Goal: Obtain resource: Download file/media

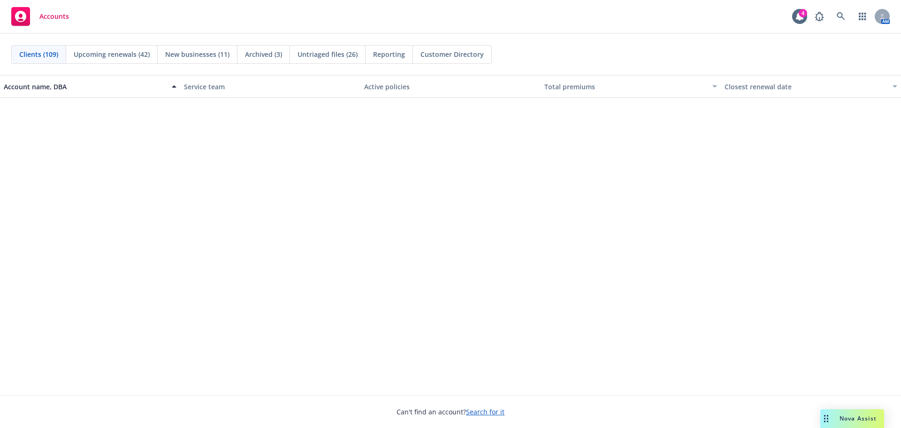
scroll to position [845, 0]
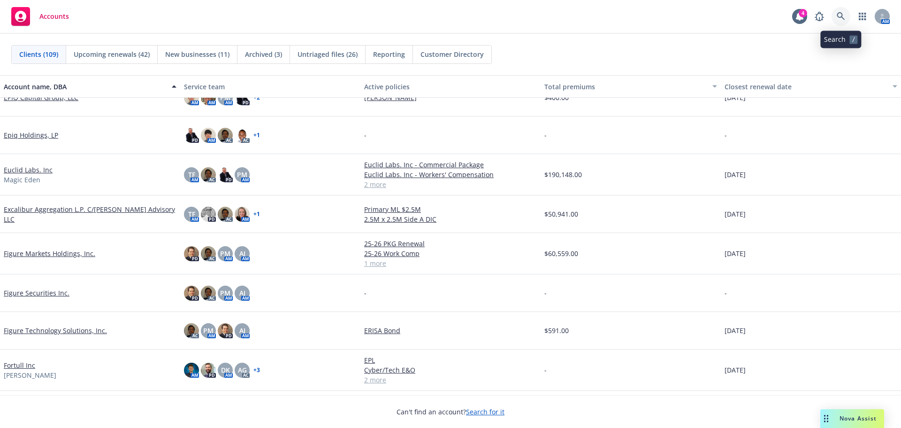
click at [838, 12] on icon at bounding box center [841, 16] width 8 height 8
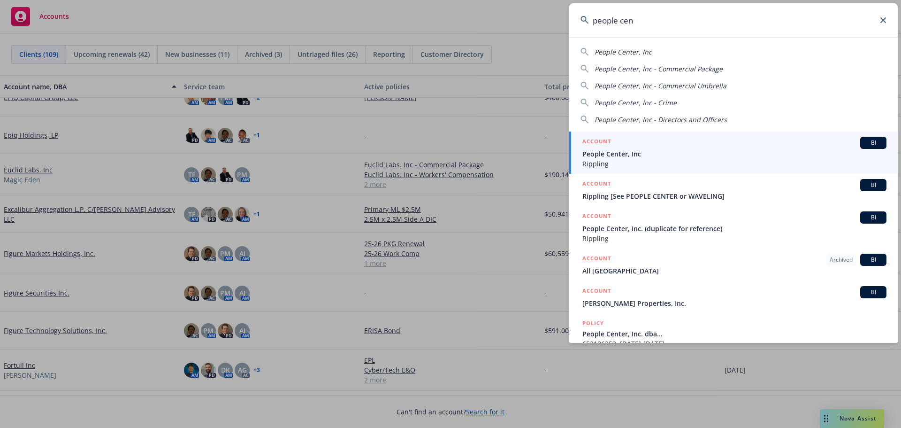
type input "people cen"
click at [628, 150] on span "People Center, Inc" at bounding box center [735, 154] width 304 height 10
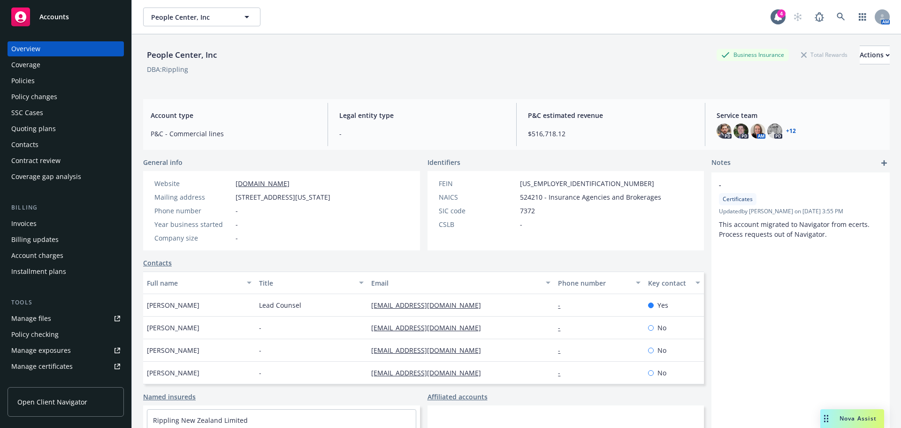
click at [29, 76] on div "Policies" at bounding box center [22, 80] width 23 height 15
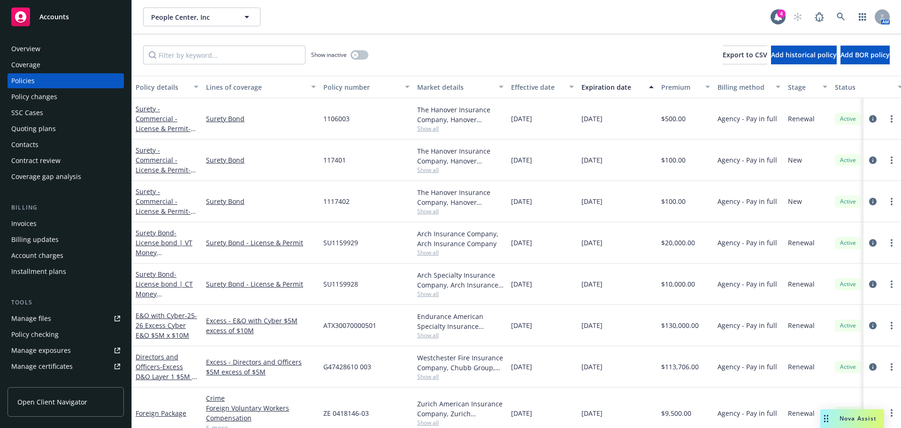
scroll to position [3474, 0]
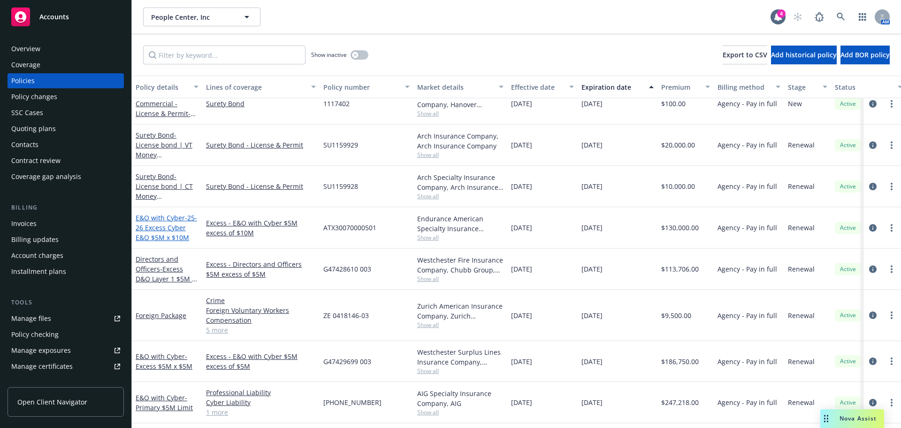
click at [175, 227] on span "- 25-26 Excess Cyber E&O $5M x $10M" at bounding box center [167, 227] width 62 height 29
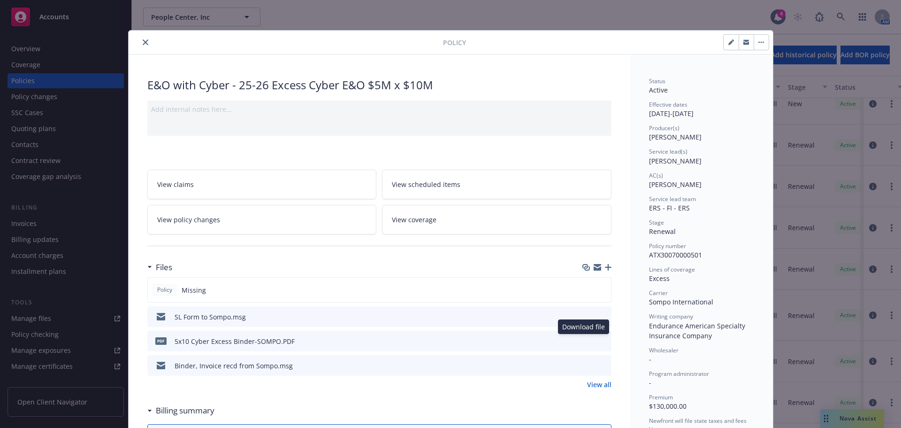
click at [584, 342] on icon "download file" at bounding box center [588, 341] width 8 height 8
click at [144, 43] on icon "close" at bounding box center [146, 42] width 6 height 6
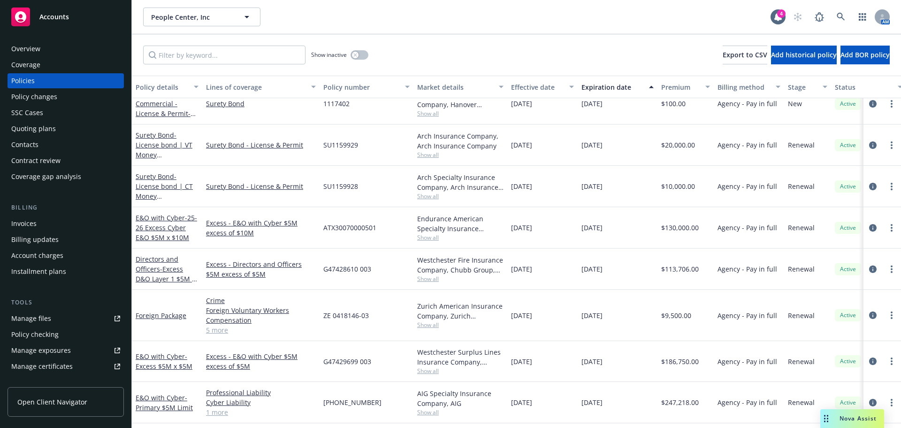
scroll to position [3521, 0]
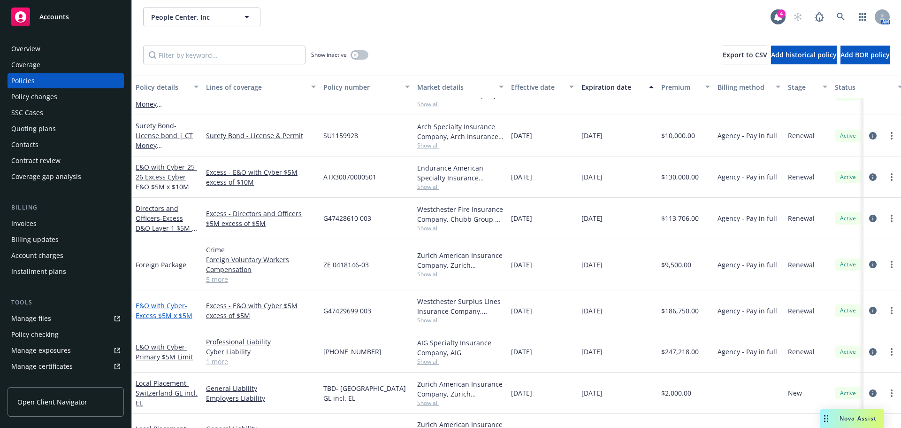
click at [163, 314] on span "- Excess $5M x $5M" at bounding box center [164, 310] width 57 height 19
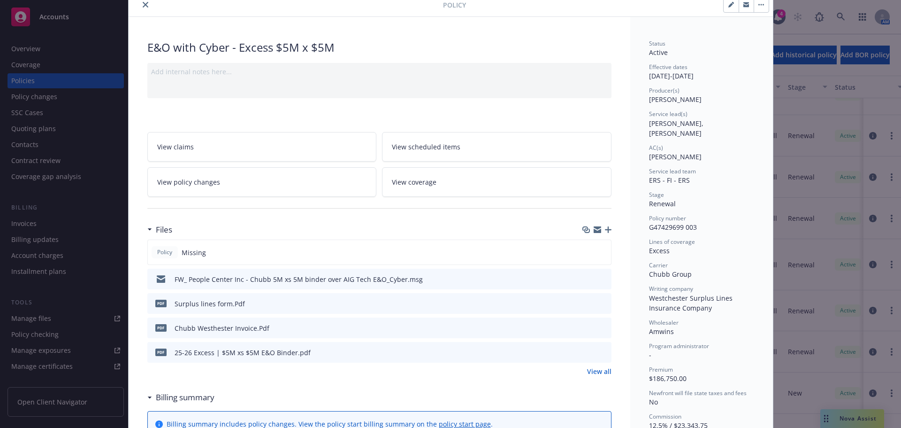
scroll to position [94, 0]
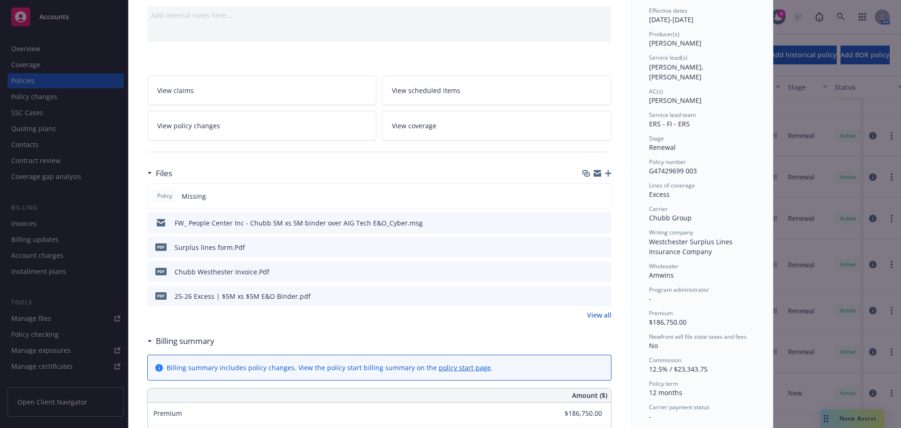
click at [584, 225] on icon "download file" at bounding box center [588, 224] width 8 height 2
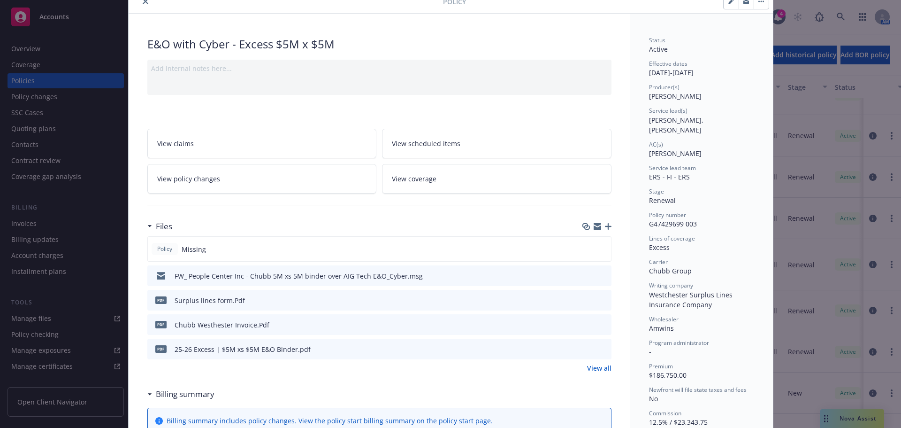
scroll to position [0, 0]
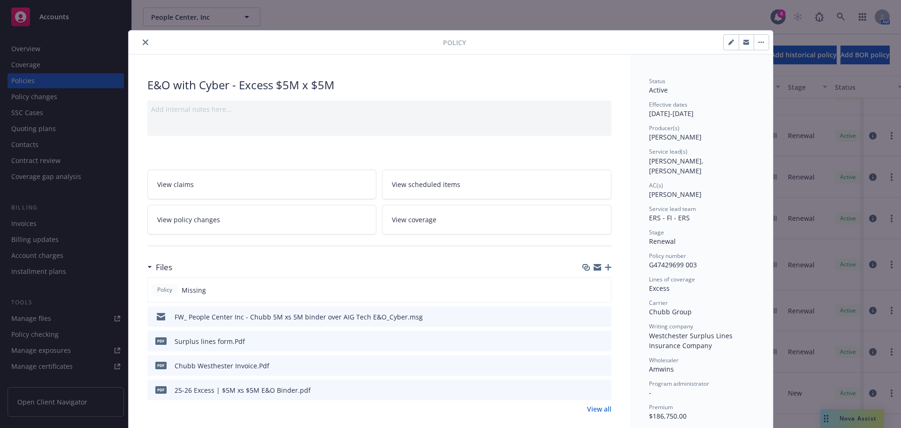
click at [143, 42] on icon "close" at bounding box center [146, 42] width 6 height 6
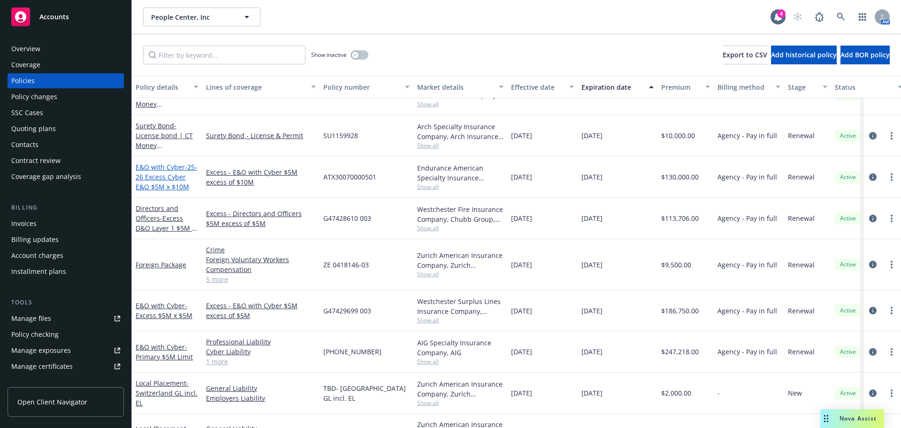
click at [184, 184] on span "- 25-26 Excess Cyber E&O $5M x $10M" at bounding box center [167, 176] width 62 height 29
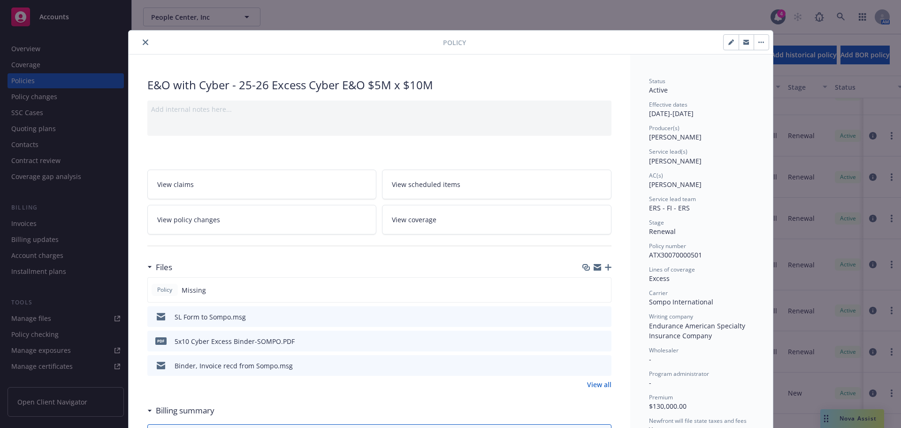
scroll to position [28, 0]
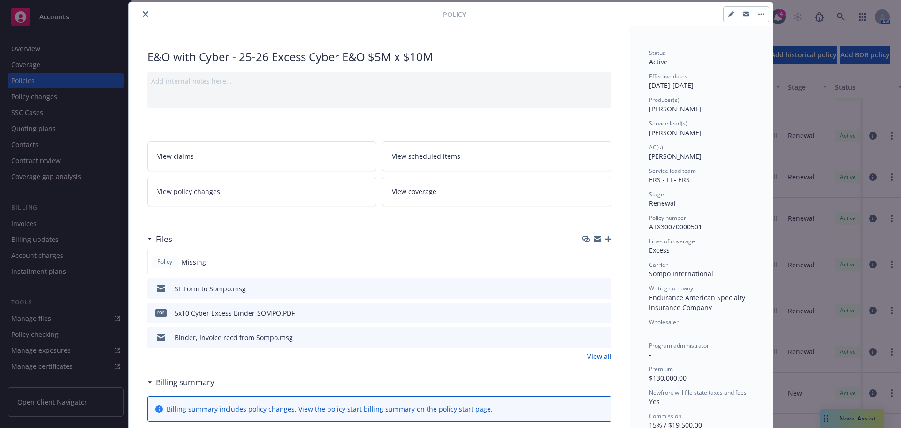
click at [585, 314] on icon "download file" at bounding box center [588, 312] width 8 height 8
click at [584, 338] on icon "download file" at bounding box center [588, 337] width 8 height 8
click at [143, 15] on icon "close" at bounding box center [146, 14] width 6 height 6
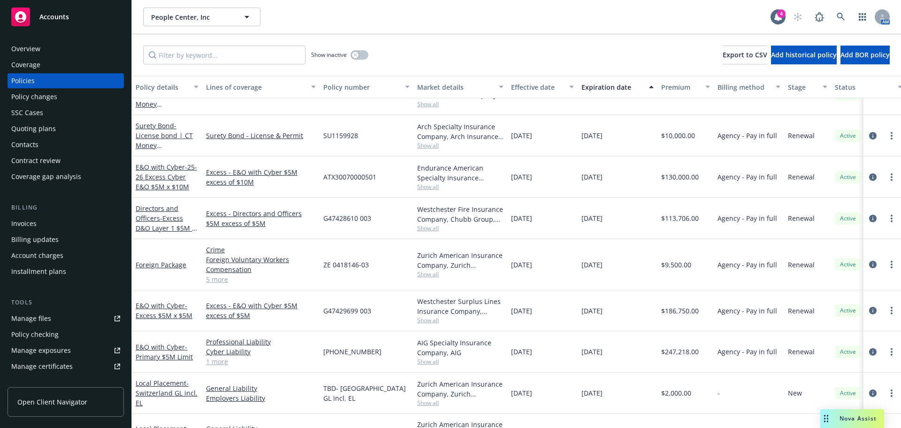
click at [58, 17] on span "Accounts" at bounding box center [54, 17] width 30 height 8
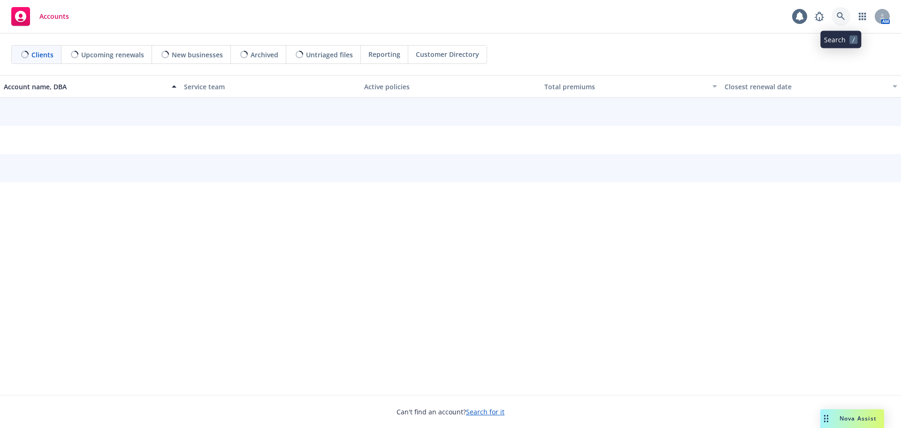
click at [843, 15] on icon at bounding box center [841, 16] width 8 height 8
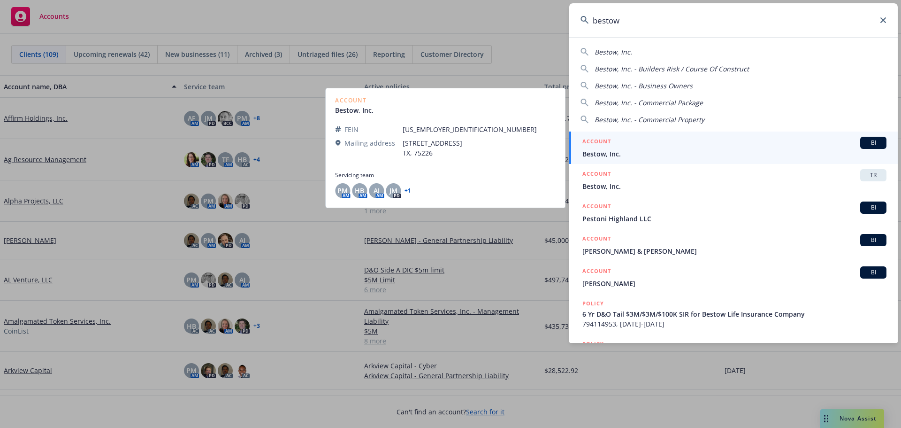
type input "bestow"
click at [615, 151] on span "Bestow, Inc." at bounding box center [735, 154] width 304 height 10
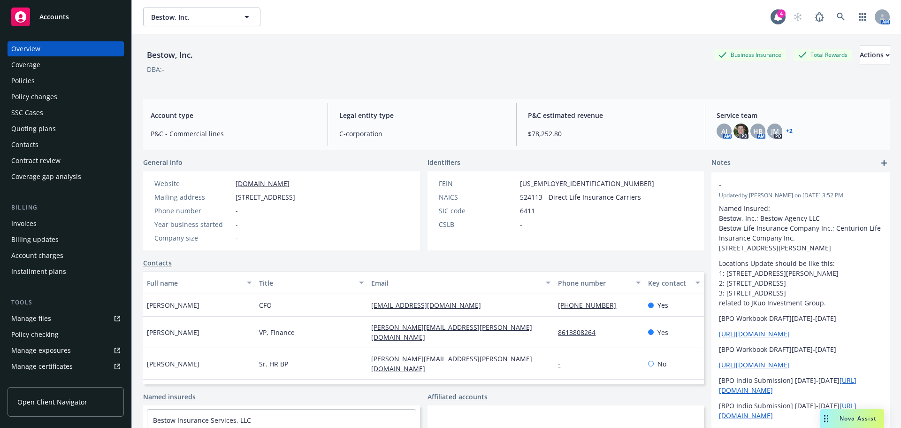
click at [17, 80] on div "Policies" at bounding box center [22, 80] width 23 height 15
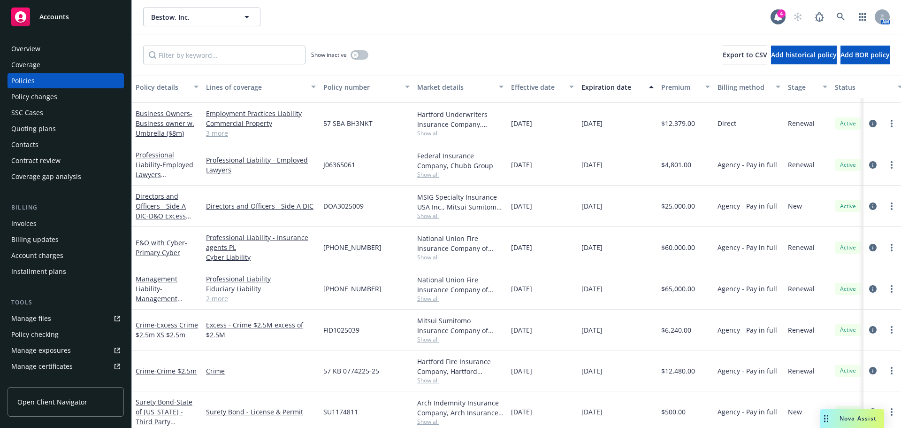
scroll to position [47, 0]
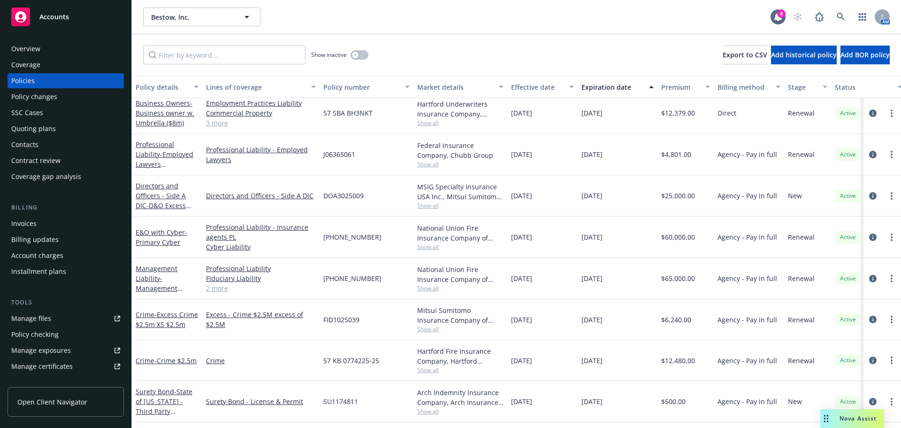
click at [224, 290] on link "2 more" at bounding box center [261, 288] width 110 height 10
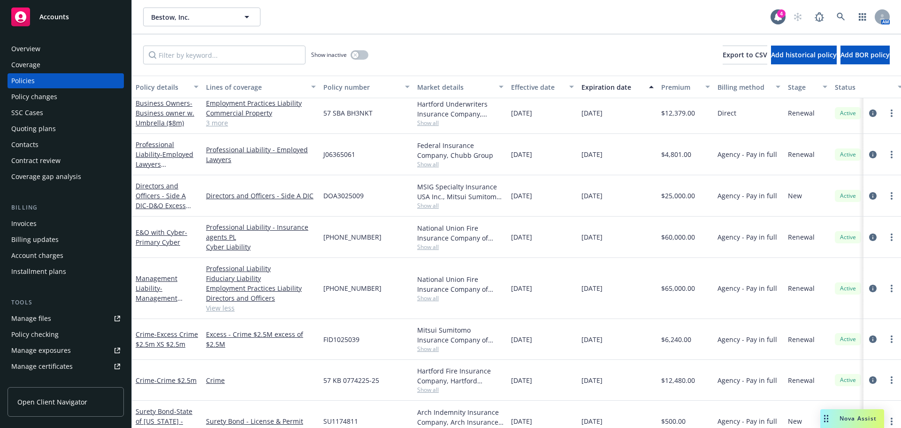
drag, startPoint x: 155, startPoint y: 296, endPoint x: 160, endPoint y: 294, distance: 5.1
click at [156, 296] on span "- Management Liability (D&O $5m, EPL $5m, Fid $5m)" at bounding box center [166, 303] width 60 height 38
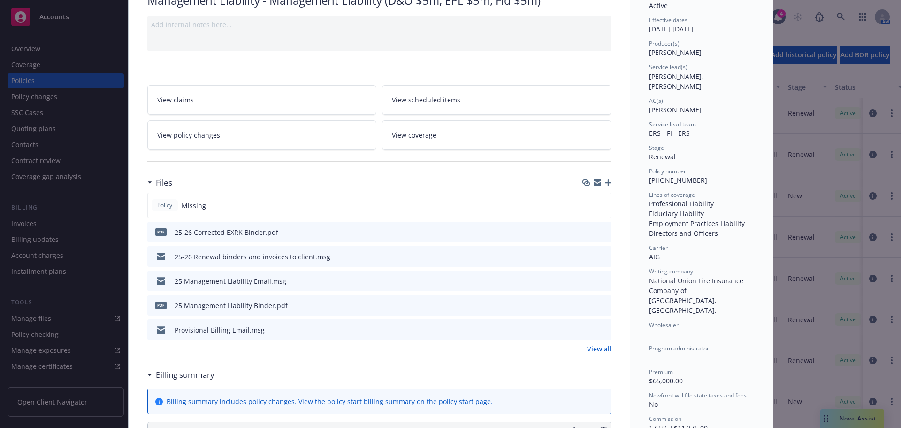
scroll to position [94, 0]
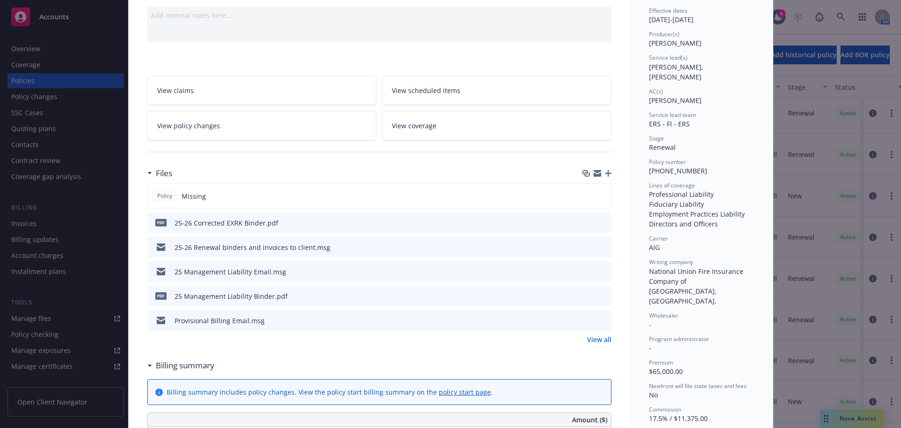
click at [585, 224] on icon "download file" at bounding box center [588, 222] width 8 height 8
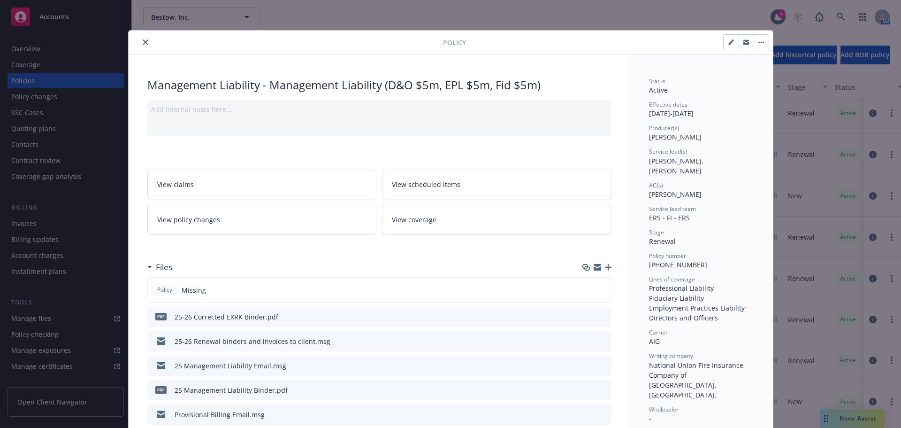
click at [143, 39] on icon "close" at bounding box center [146, 42] width 6 height 6
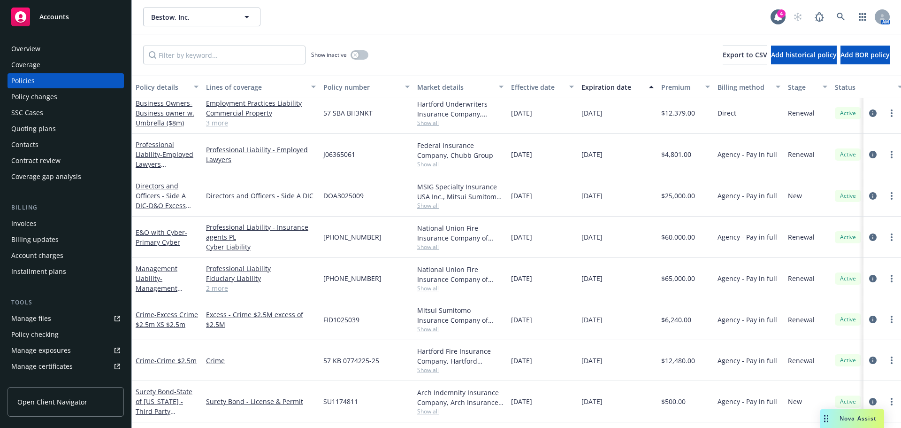
click at [42, 46] on div "Overview" at bounding box center [65, 48] width 109 height 15
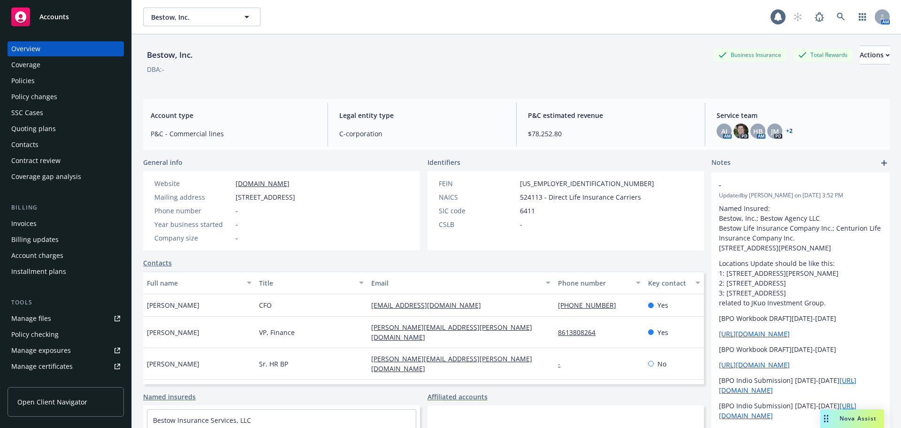
click at [56, 18] on span "Accounts" at bounding box center [54, 17] width 30 height 8
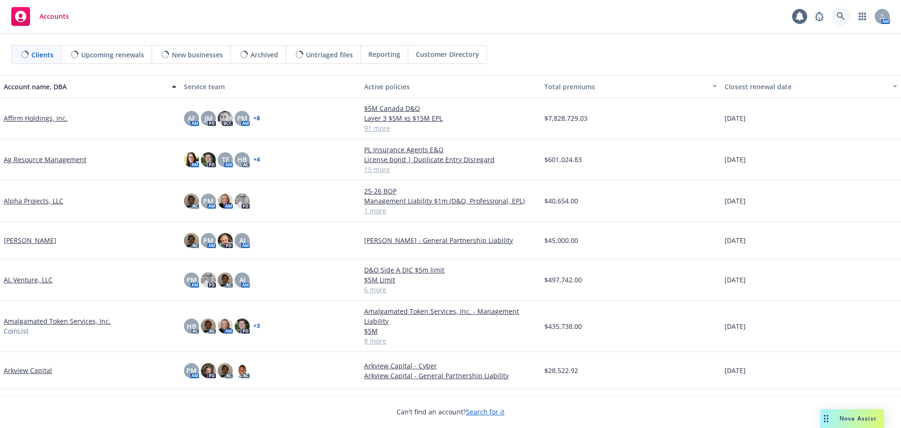
click at [845, 13] on icon at bounding box center [841, 16] width 8 height 8
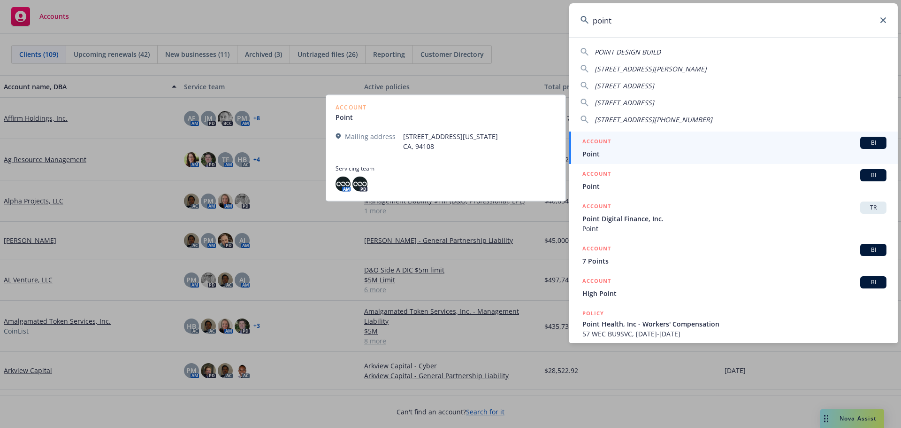
type input "point"
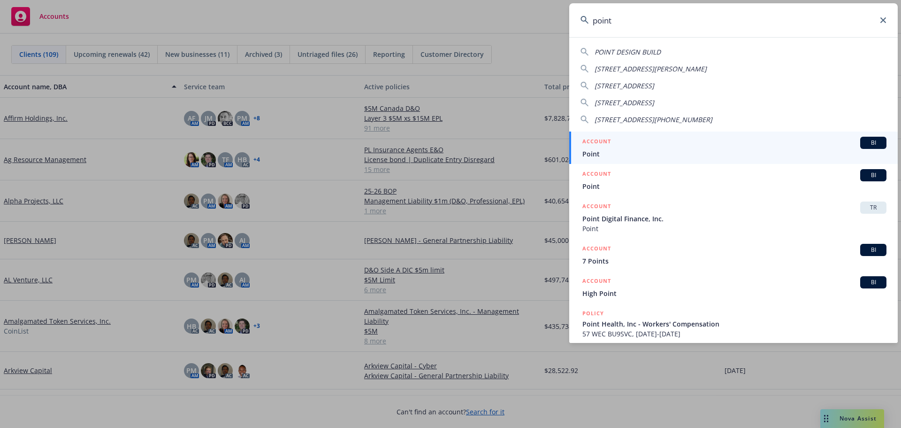
click at [598, 150] on span "Point" at bounding box center [735, 154] width 304 height 10
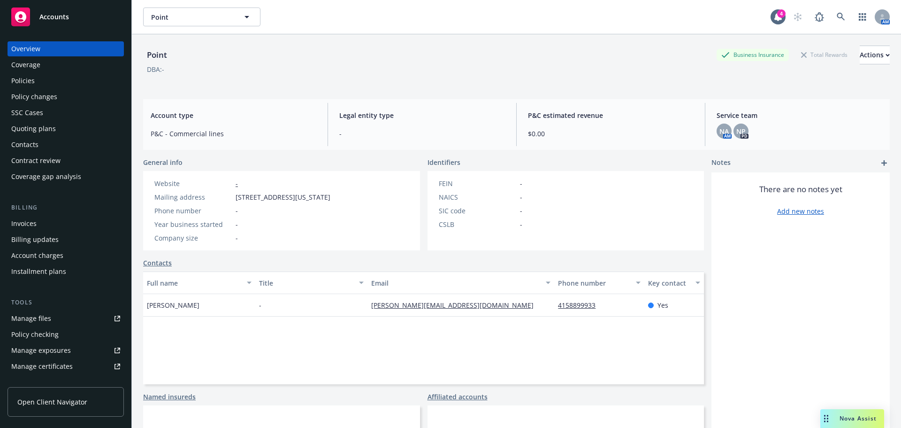
click at [23, 82] on div "Policies" at bounding box center [22, 80] width 23 height 15
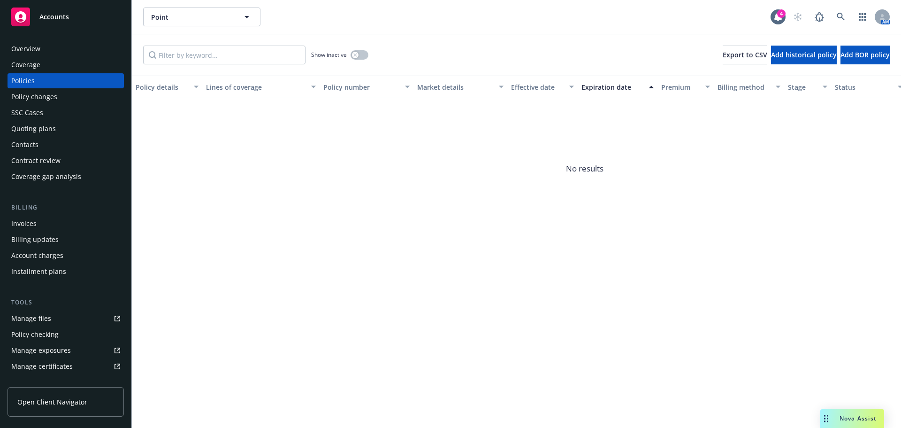
click at [55, 13] on span "Accounts" at bounding box center [54, 17] width 30 height 8
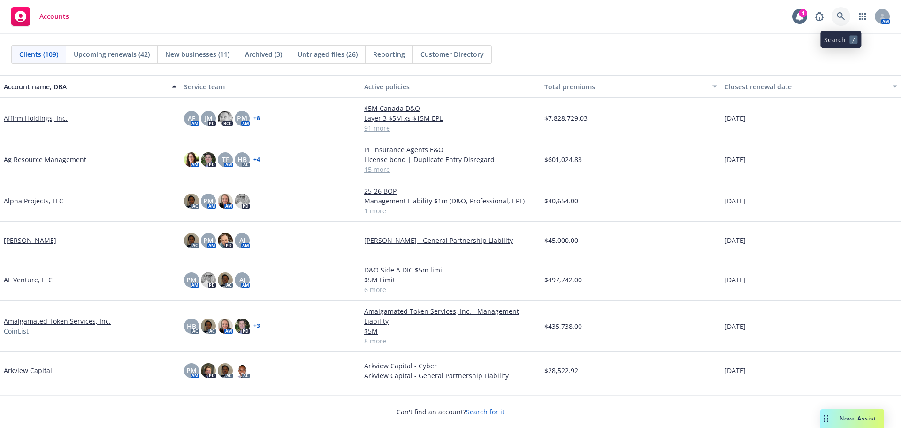
click at [838, 14] on icon at bounding box center [841, 16] width 8 height 8
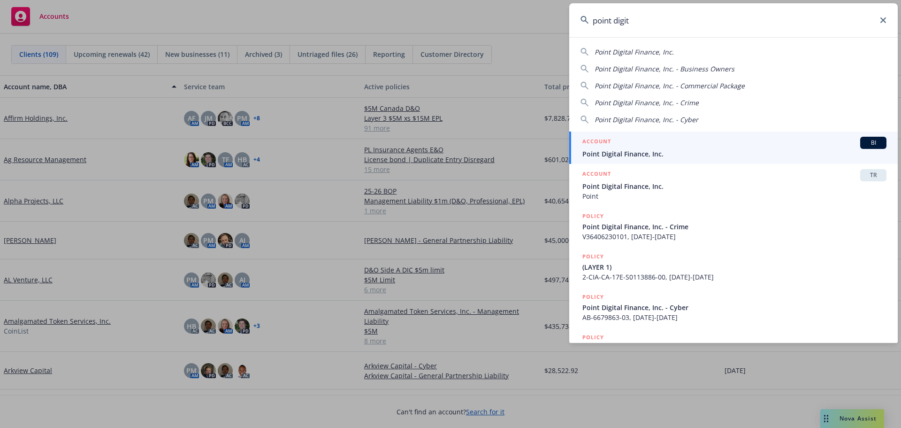
type input "point digit"
click at [605, 143] on h5 "ACCOUNT" at bounding box center [597, 142] width 29 height 11
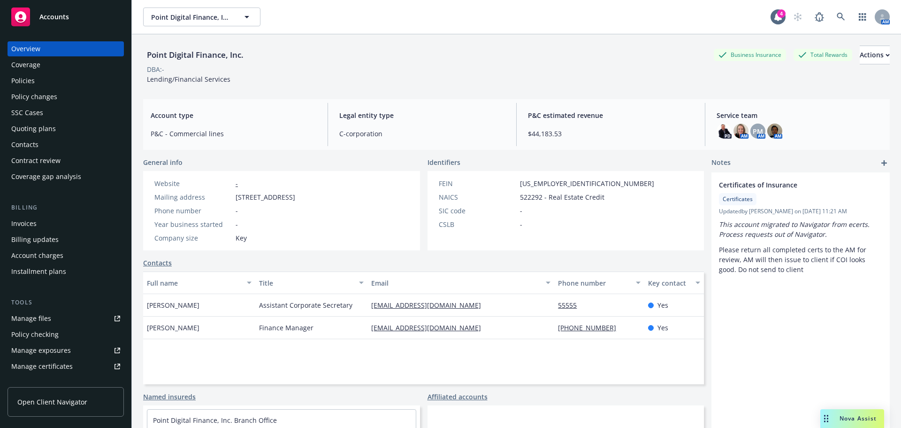
click at [31, 85] on div "Policies" at bounding box center [22, 80] width 23 height 15
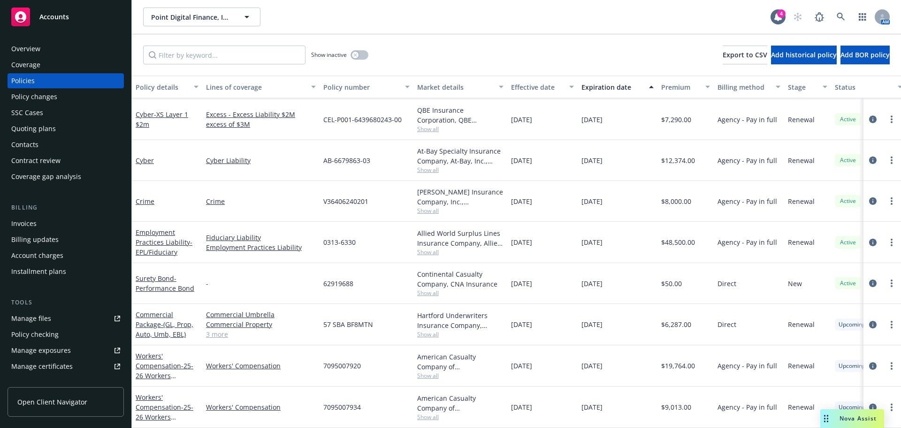
scroll to position [132, 0]
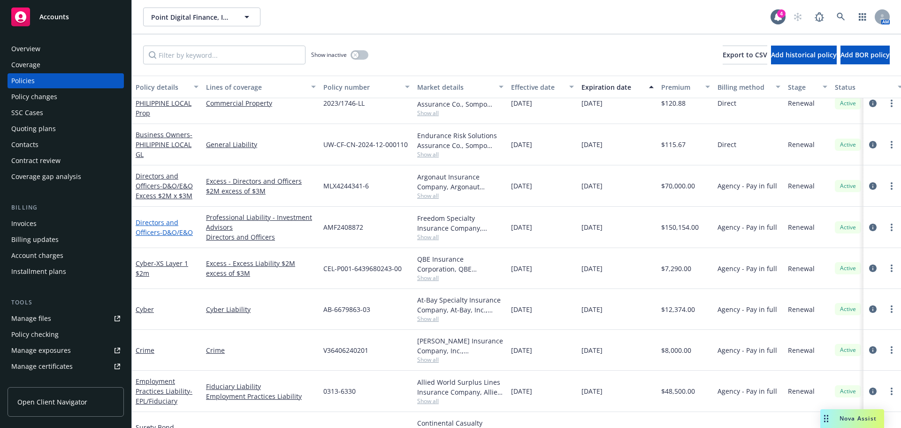
click at [166, 228] on span "- D&O/E&O" at bounding box center [176, 232] width 33 height 9
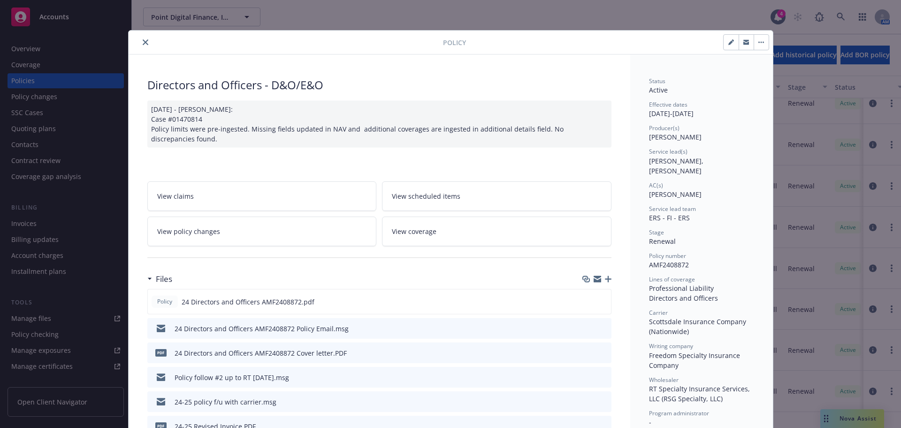
scroll to position [94, 0]
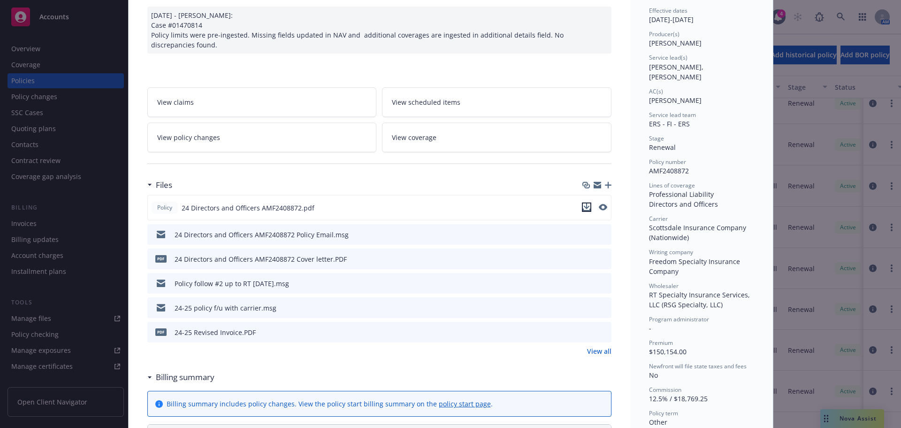
click at [584, 208] on icon "download file" at bounding box center [587, 207] width 8 height 8
click at [857, 416] on div "Policy Directors and Officers - D&O/E&O [DATE] - [PERSON_NAME]: Case #01470814 …" at bounding box center [450, 214] width 901 height 428
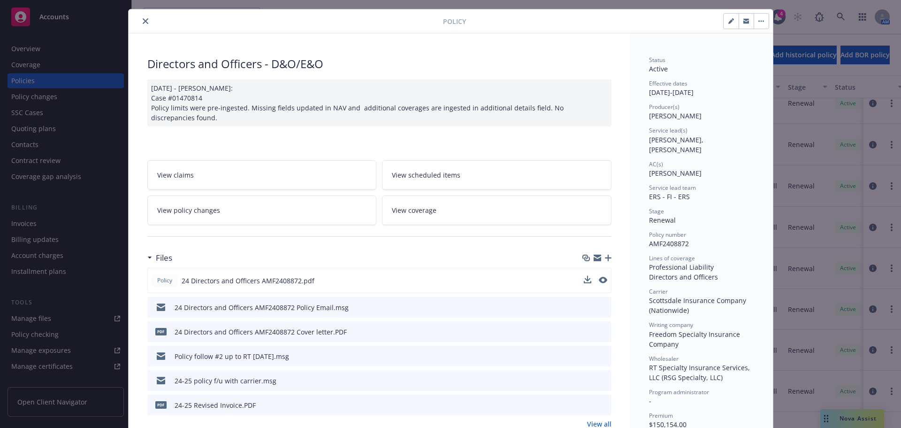
scroll to position [0, 0]
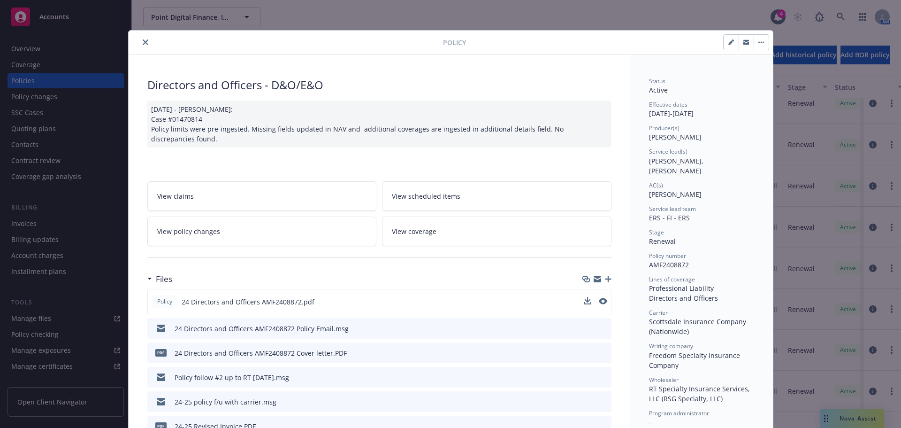
click at [144, 42] on icon "close" at bounding box center [146, 42] width 6 height 6
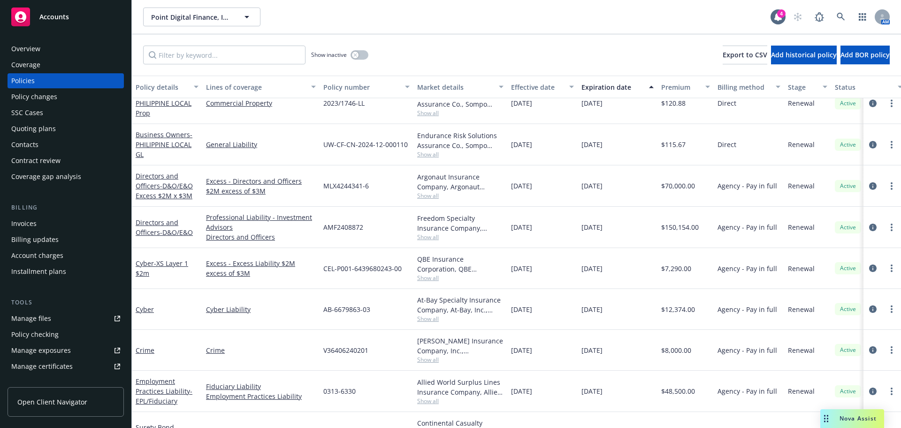
click at [853, 416] on span "Nova Assist" at bounding box center [858, 418] width 37 height 8
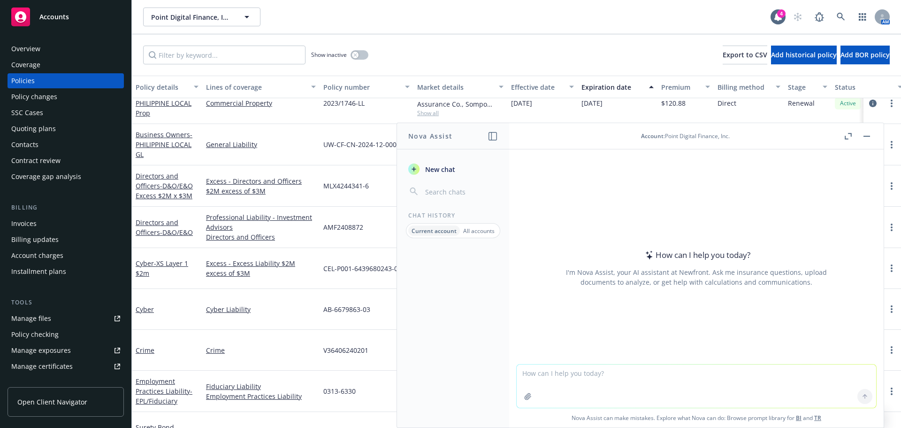
click at [615, 206] on div "How can I help you [DATE]? I'm Nova Assist, your AI assistant at Newfront. Ask …" at bounding box center [697, 267] width 360 height 147
click at [567, 374] on textarea at bounding box center [697, 385] width 360 height 43
type textarea "are truth in landing act violations generally covered by lenders professional l…"
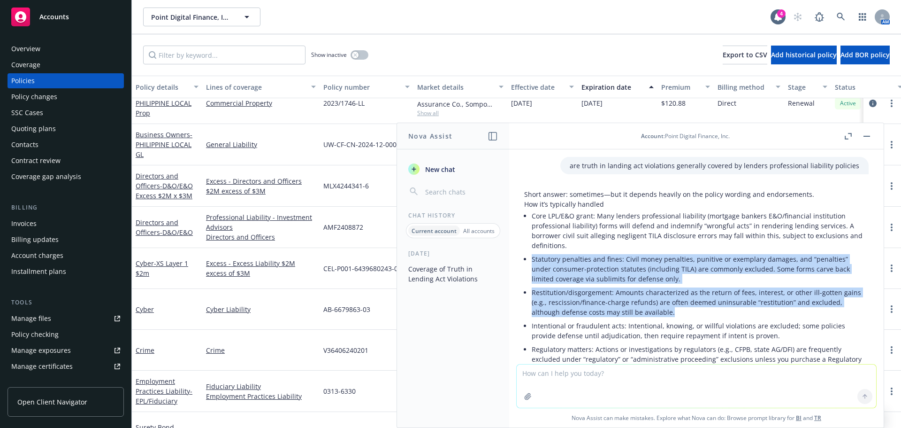
drag, startPoint x: 532, startPoint y: 258, endPoint x: 677, endPoint y: 310, distance: 153.5
click at [677, 310] on ul "Core LPL/E&O grant: Many lenders professional liability (mortgage bankers E&O/f…" at bounding box center [700, 320] width 337 height 223
copy ul "Statutory penalties and fines: Civil money penalties, punitive or exemplary dam…"
